Goal: Task Accomplishment & Management: Manage account settings

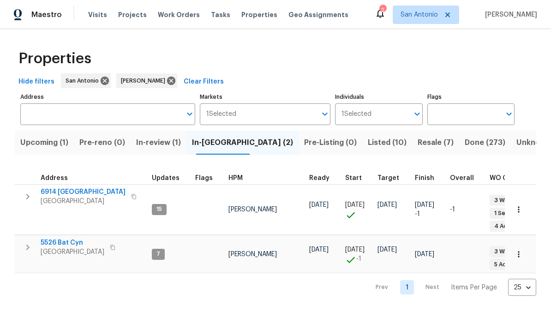
click at [64, 198] on span "San Antonio, TX 78242" at bounding box center [83, 201] width 85 height 9
click at [63, 247] on span "San Antonio, TX 78252" at bounding box center [73, 251] width 64 height 9
click at [418, 144] on span "Resale (7)" at bounding box center [436, 142] width 36 height 13
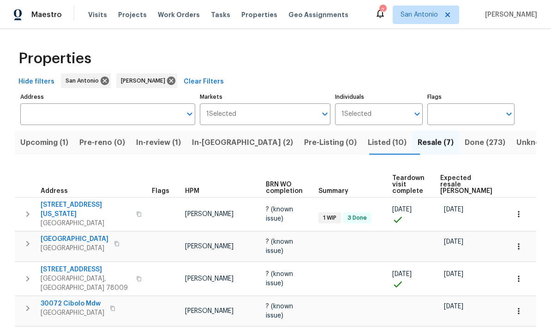
click at [444, 181] on span "Expected resale COE" at bounding box center [466, 184] width 52 height 19
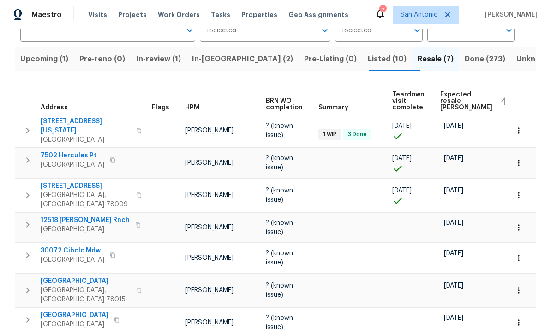
scroll to position [35, 0]
click at [516, 318] on icon "button" at bounding box center [518, 322] width 9 height 9
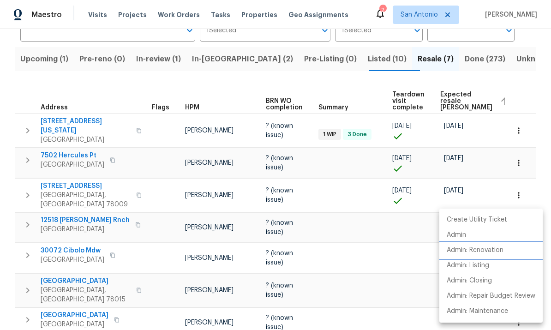
click at [475, 250] on p "Admin: Renovation" at bounding box center [475, 251] width 57 height 10
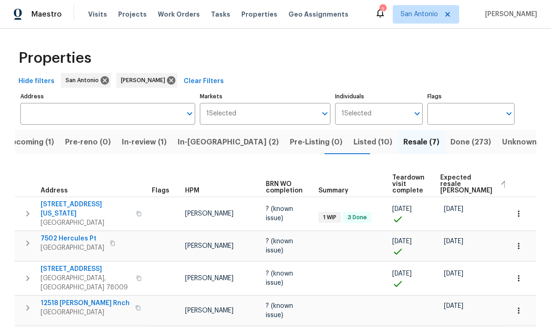
scroll to position [0, 0]
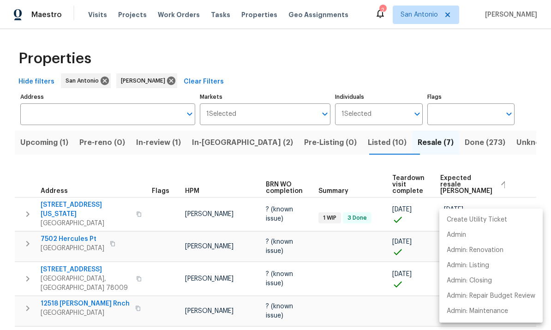
click at [138, 127] on div at bounding box center [275, 165] width 551 height 330
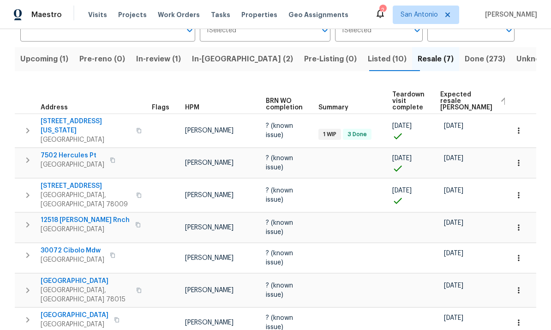
click at [520, 286] on icon "button" at bounding box center [518, 290] width 9 height 9
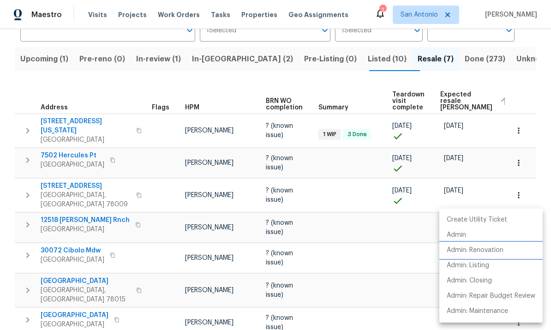
click at [495, 245] on li "Admin: Renovation" at bounding box center [490, 250] width 103 height 15
click at [168, 314] on div at bounding box center [275, 165] width 551 height 330
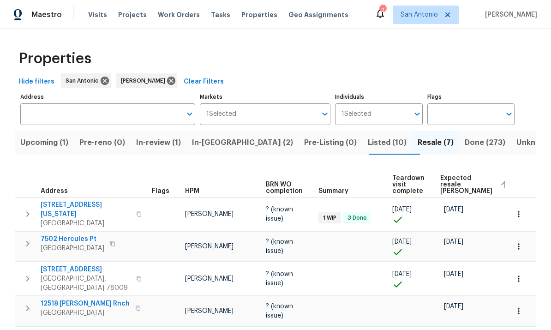
scroll to position [0, 0]
click at [45, 136] on span "Upcoming (1)" at bounding box center [44, 142] width 48 height 13
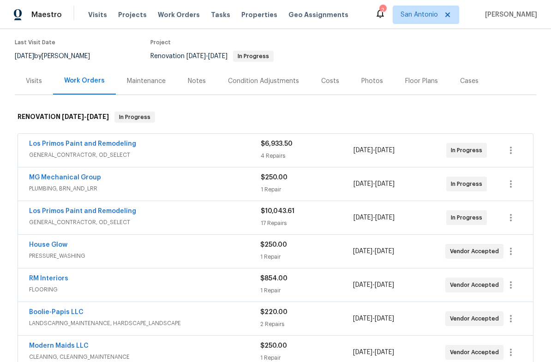
scroll to position [74, 0]
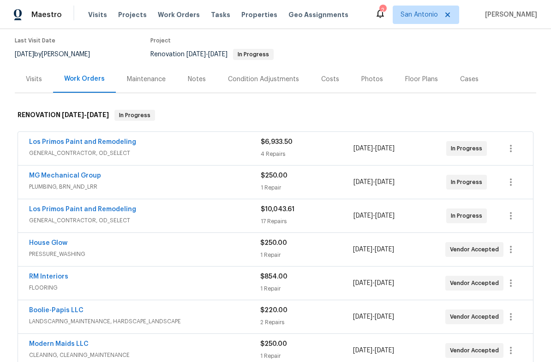
click at [147, 177] on div "MG Mechanical Group" at bounding box center [145, 176] width 232 height 11
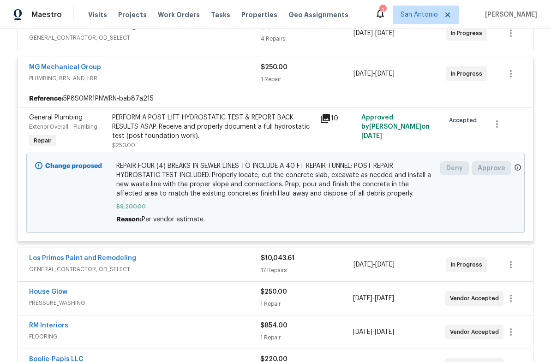
scroll to position [190, 0]
click at [168, 70] on div "MG Mechanical Group" at bounding box center [145, 67] width 232 height 11
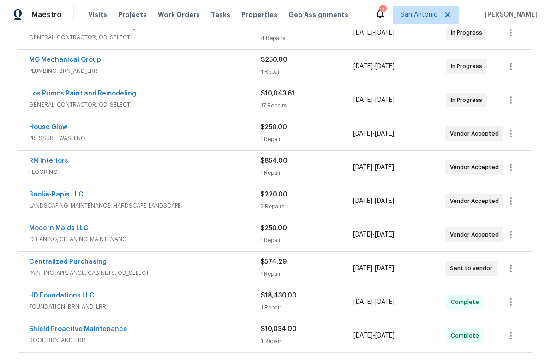
click at [162, 85] on div "Los Primos Paint and Remodeling GENERAL_CONTRACTOR, OD_SELECT $10,043.61 17 Rep…" at bounding box center [275, 100] width 515 height 33
click at [167, 60] on div "MG Mechanical Group" at bounding box center [145, 60] width 232 height 11
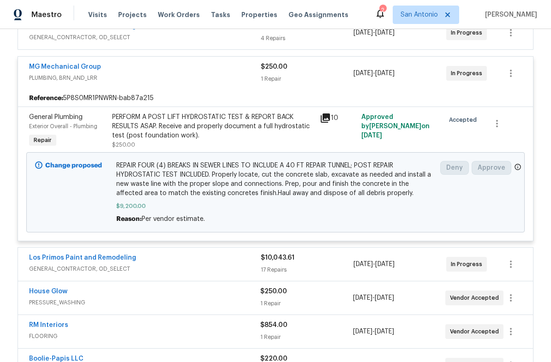
click at [160, 71] on div "MG Mechanical Group" at bounding box center [145, 67] width 232 height 11
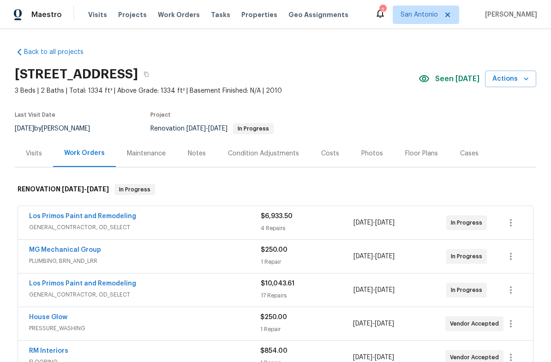
scroll to position [0, 0]
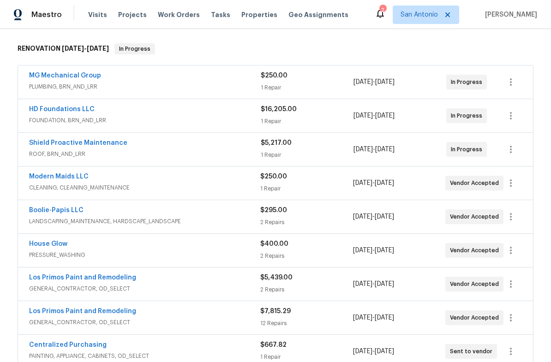
scroll to position [141, 0]
click at [175, 155] on span "ROOF, BRN_AND_LRR" at bounding box center [145, 153] width 232 height 9
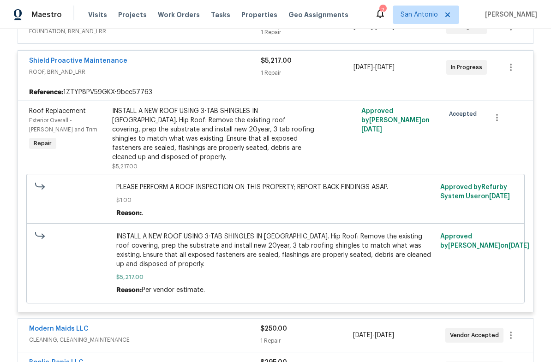
scroll to position [210, 0]
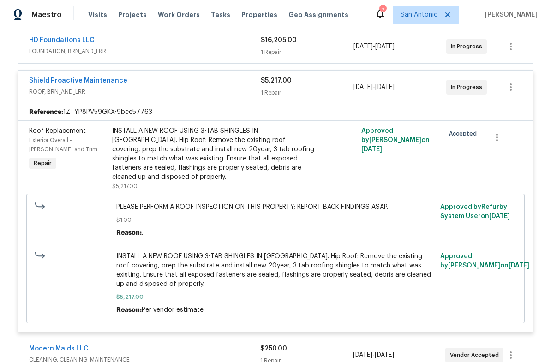
click at [189, 90] on span "ROOF, BRN_AND_LRR" at bounding box center [145, 91] width 232 height 9
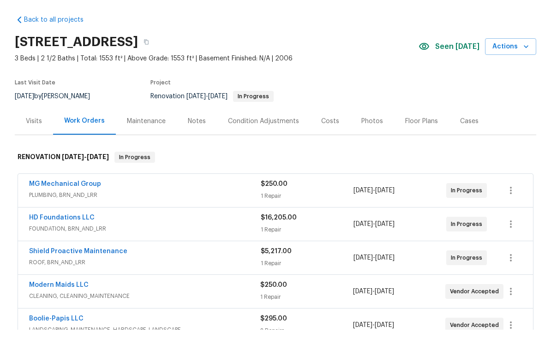
scroll to position [0, 0]
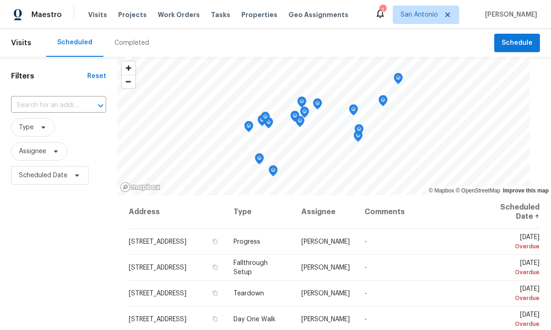
click at [56, 108] on input "text" at bounding box center [45, 105] width 69 height 14
type input "30072"
click at [43, 131] on li "[STREET_ADDRESS]" at bounding box center [57, 126] width 92 height 15
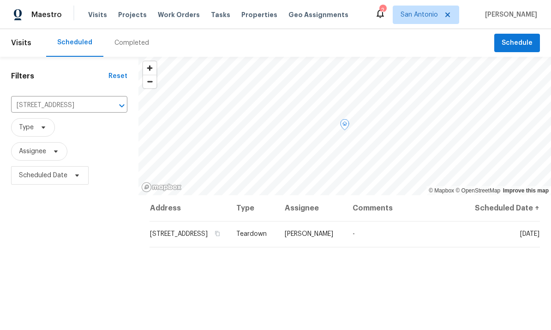
click at [0, 0] on icon at bounding box center [0, 0] width 0 height 0
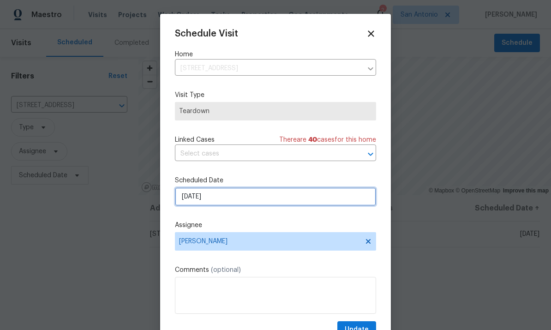
click at [232, 200] on input "[DATE]" at bounding box center [275, 196] width 201 height 18
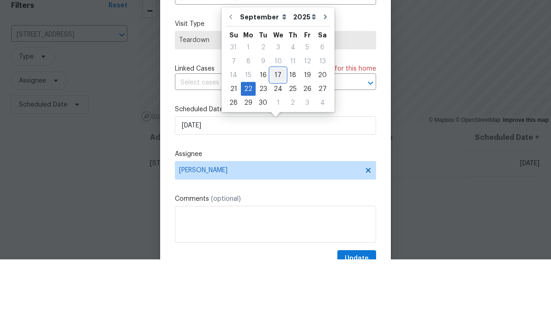
click at [276, 139] on div "17" at bounding box center [277, 145] width 15 height 13
type input "[DATE]"
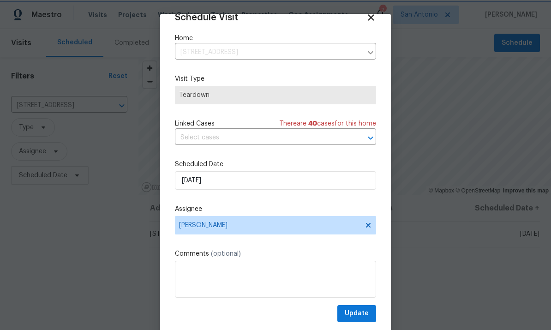
scroll to position [18, 0]
click at [360, 315] on span "Update" at bounding box center [357, 314] width 24 height 12
